Goal: Task Accomplishment & Management: Use online tool/utility

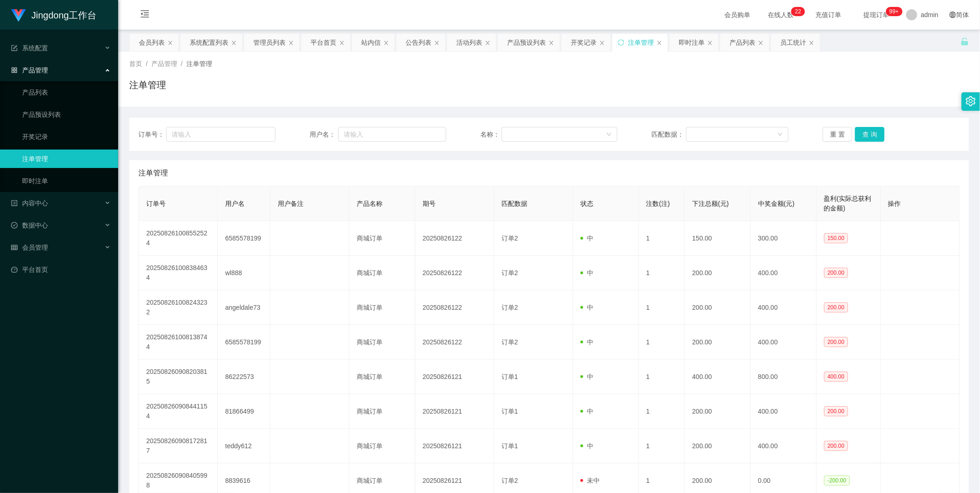
scroll to position [65, 0]
click at [52, 137] on link "开奖记录" at bounding box center [66, 136] width 89 height 18
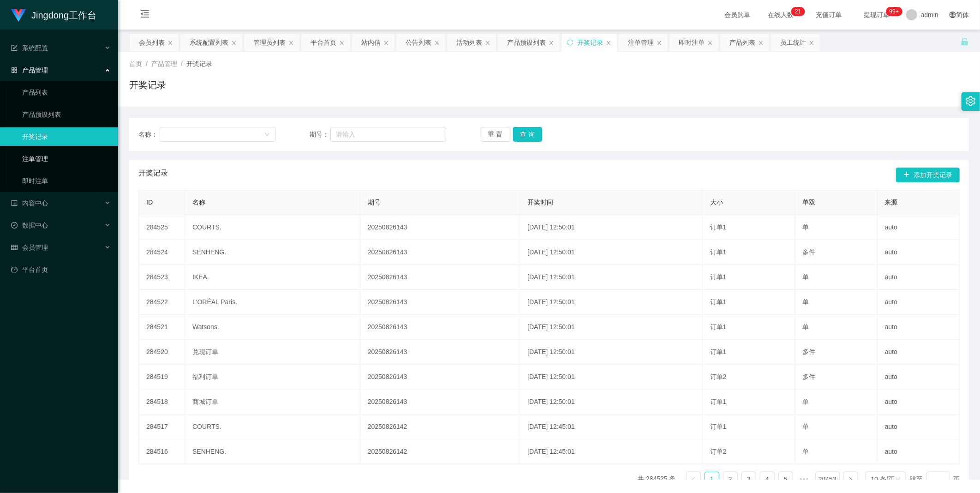
click at [47, 161] on link "注单管理" at bounding box center [66, 159] width 89 height 18
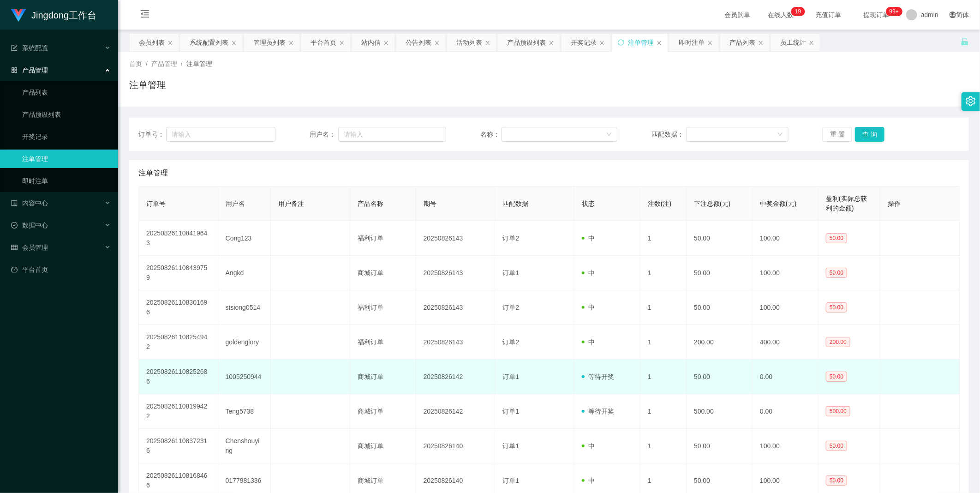
click at [436, 360] on td "20250826142" at bounding box center [455, 377] width 79 height 35
copy td "20250826142"
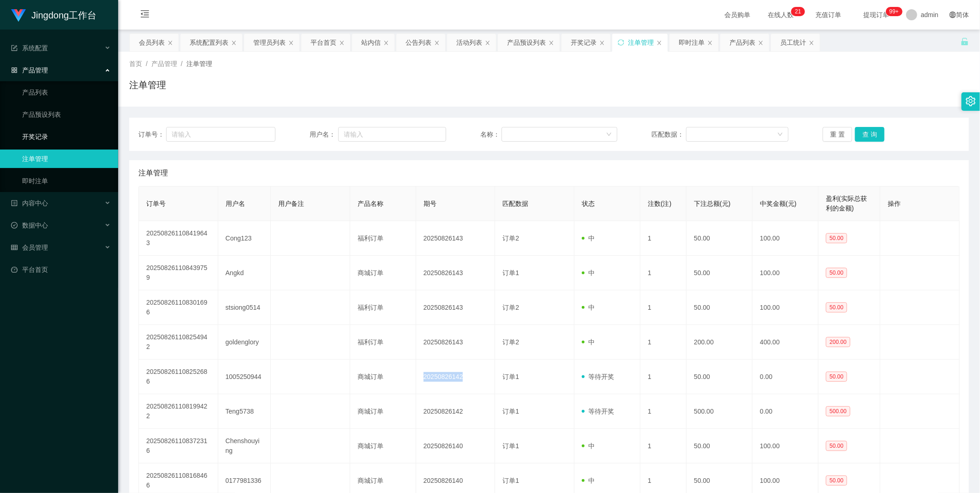
click at [49, 142] on link "开奖记录" at bounding box center [66, 136] width 89 height 18
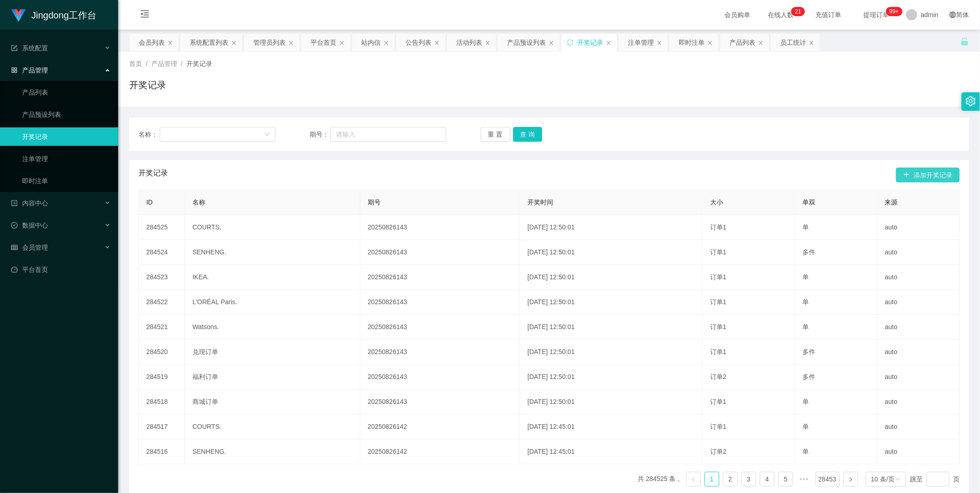
click at [914, 174] on button "添加开奖记录" at bounding box center [928, 175] width 64 height 15
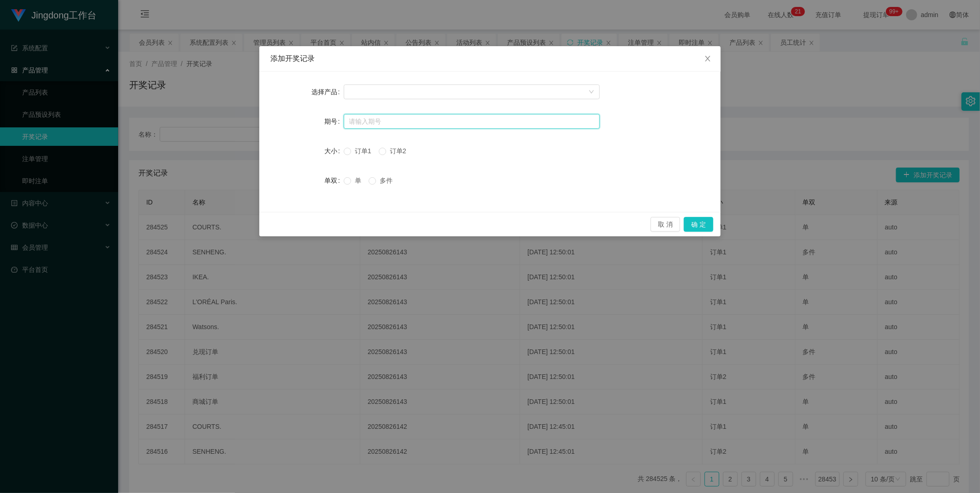
click at [374, 119] on input "text" at bounding box center [472, 121] width 256 height 15
paste input "20250826142"
type input "20250826142"
click at [372, 95] on div at bounding box center [468, 92] width 239 height 14
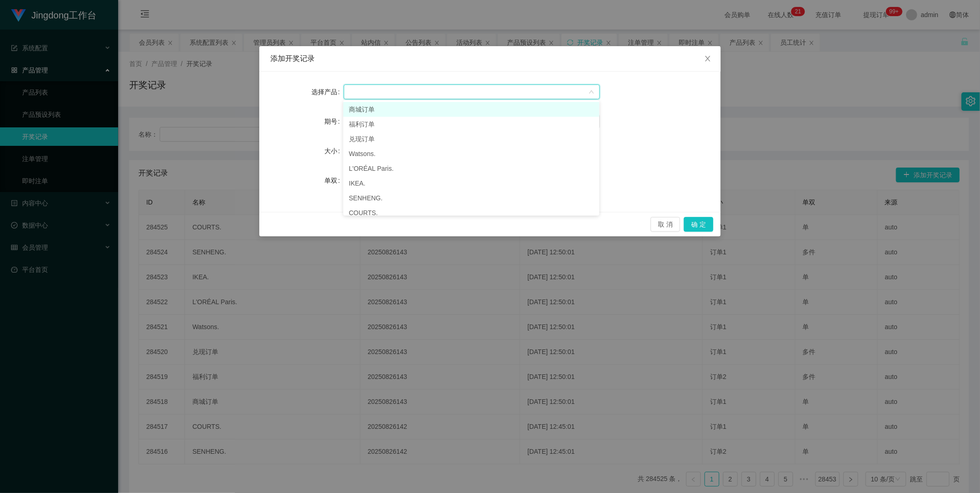
click at [379, 107] on li "商城订单" at bounding box center [471, 109] width 256 height 15
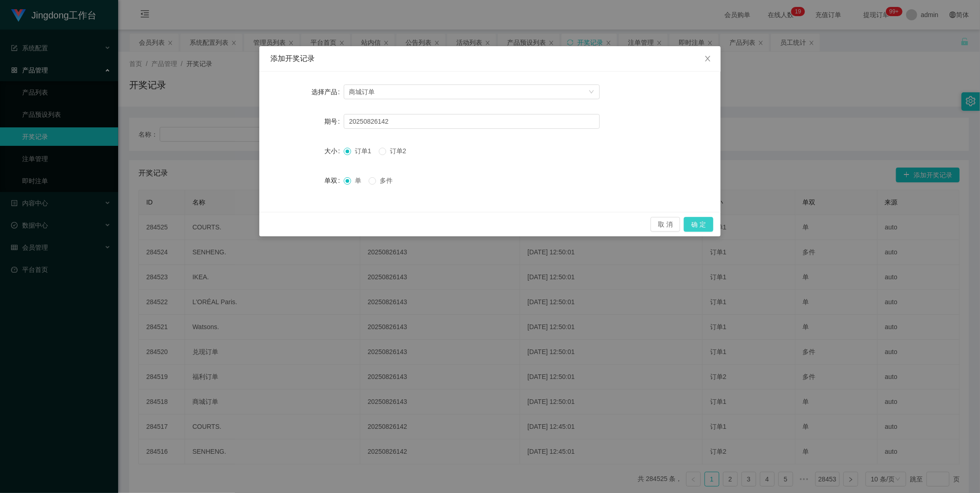
click at [693, 222] on button "确 定" at bounding box center [699, 224] width 30 height 15
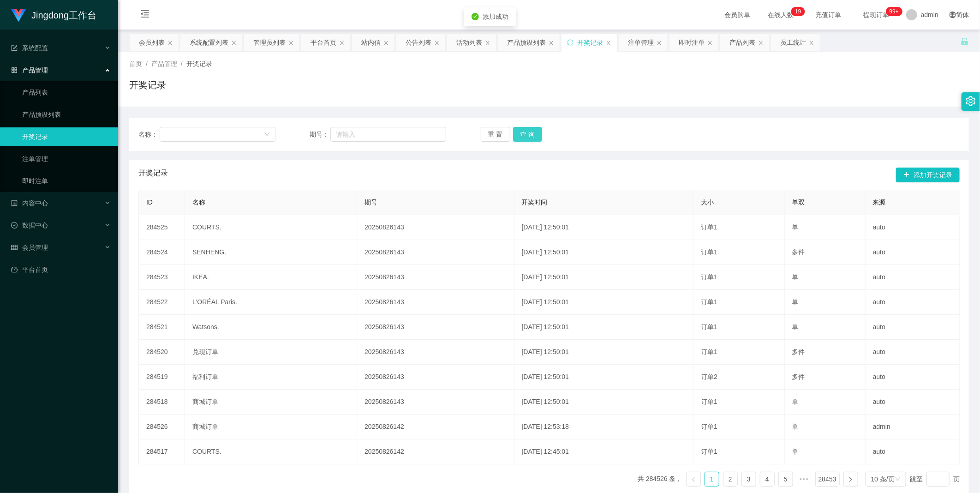
click at [528, 134] on button "查 询" at bounding box center [528, 134] width 30 height 15
click at [528, 134] on div "重 置 查 询" at bounding box center [549, 134] width 137 height 15
drag, startPoint x: 528, startPoint y: 134, endPoint x: 180, endPoint y: 146, distance: 347.7
click at [527, 134] on button "查 询" at bounding box center [528, 134] width 30 height 15
click at [528, 135] on button "查 询" at bounding box center [528, 134] width 30 height 15
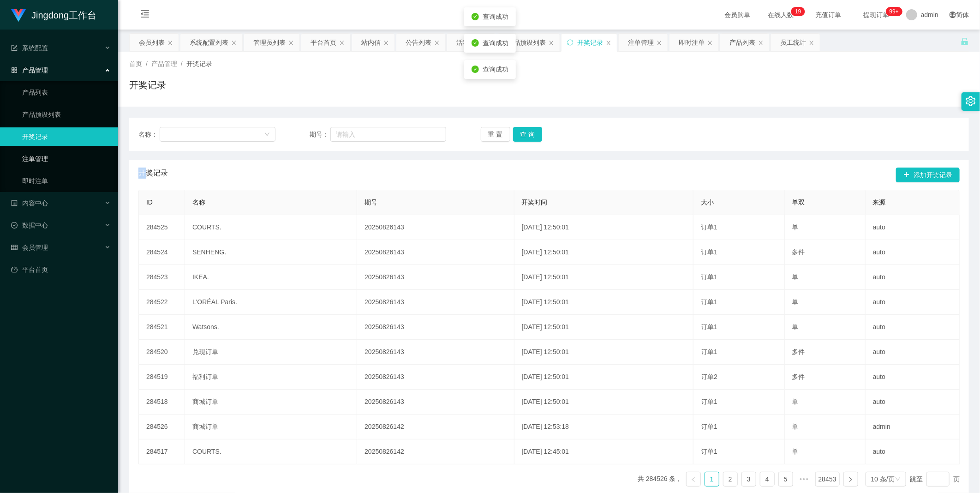
click at [73, 159] on link "注单管理" at bounding box center [66, 159] width 89 height 18
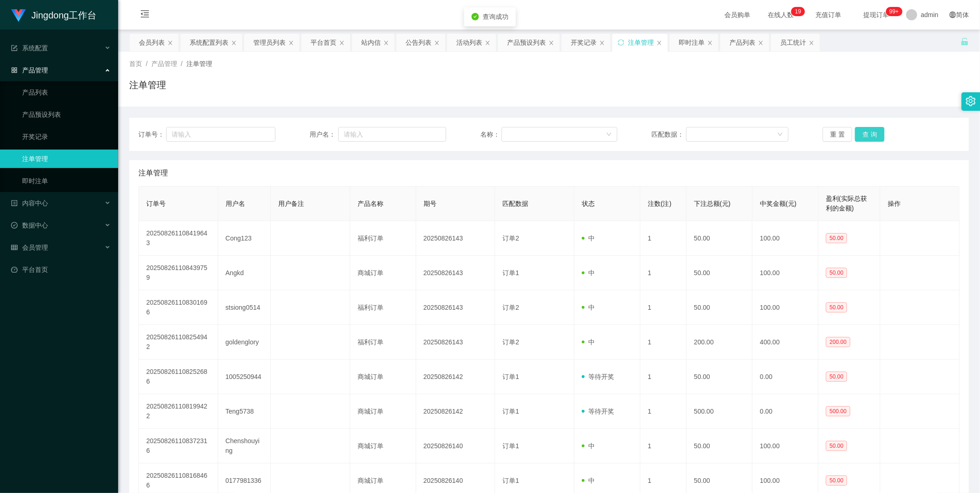
click at [867, 133] on button "查 询" at bounding box center [870, 134] width 30 height 15
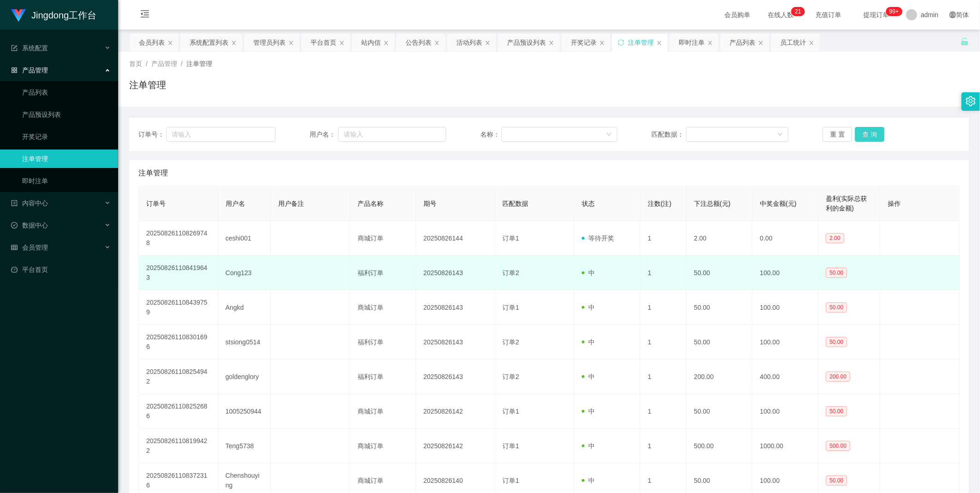
scroll to position [65, 0]
